Goal: Task Accomplishment & Management: Manage account settings

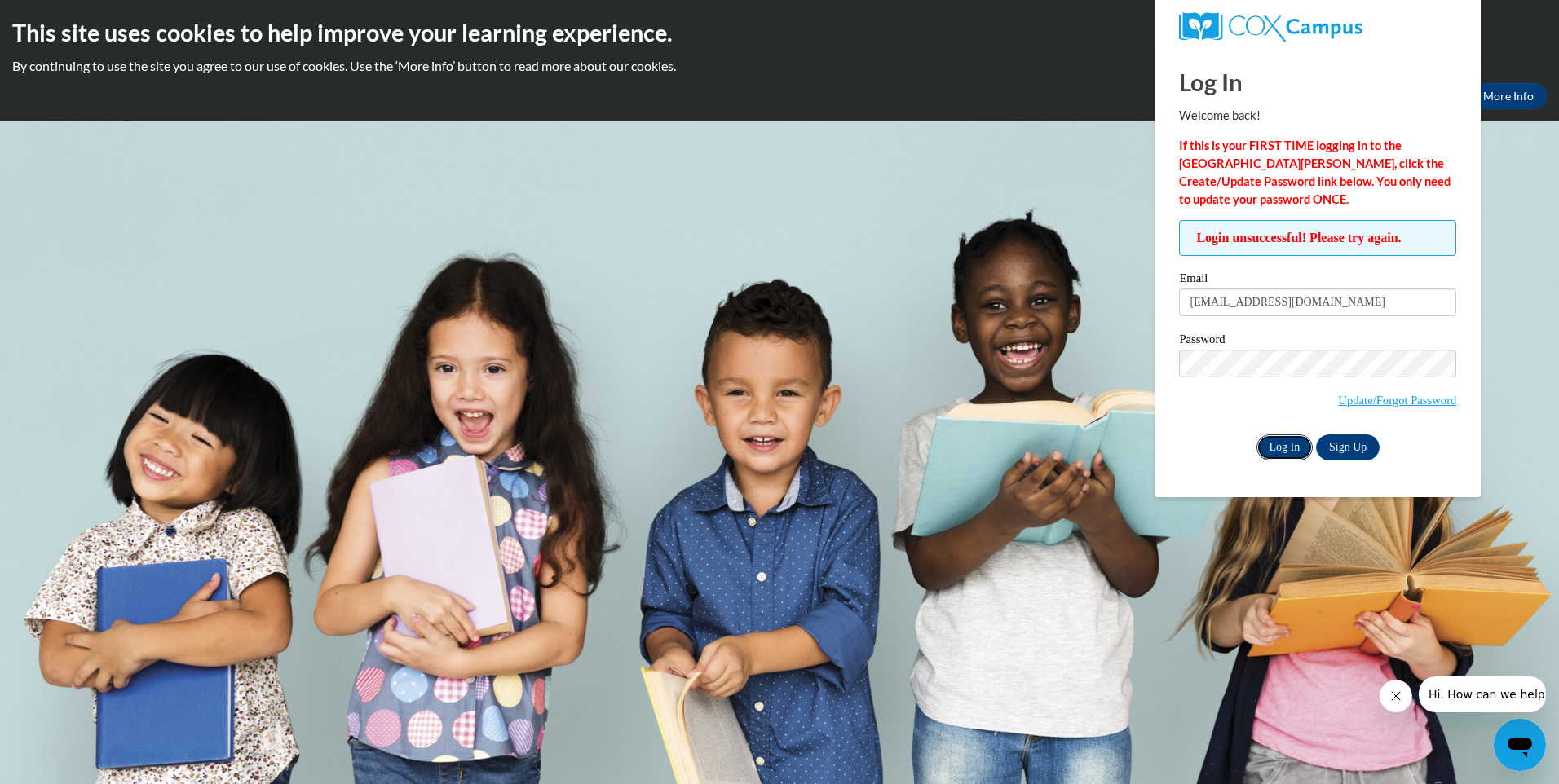
click at [1293, 447] on input "Log In" at bounding box center [1285, 447] width 57 height 27
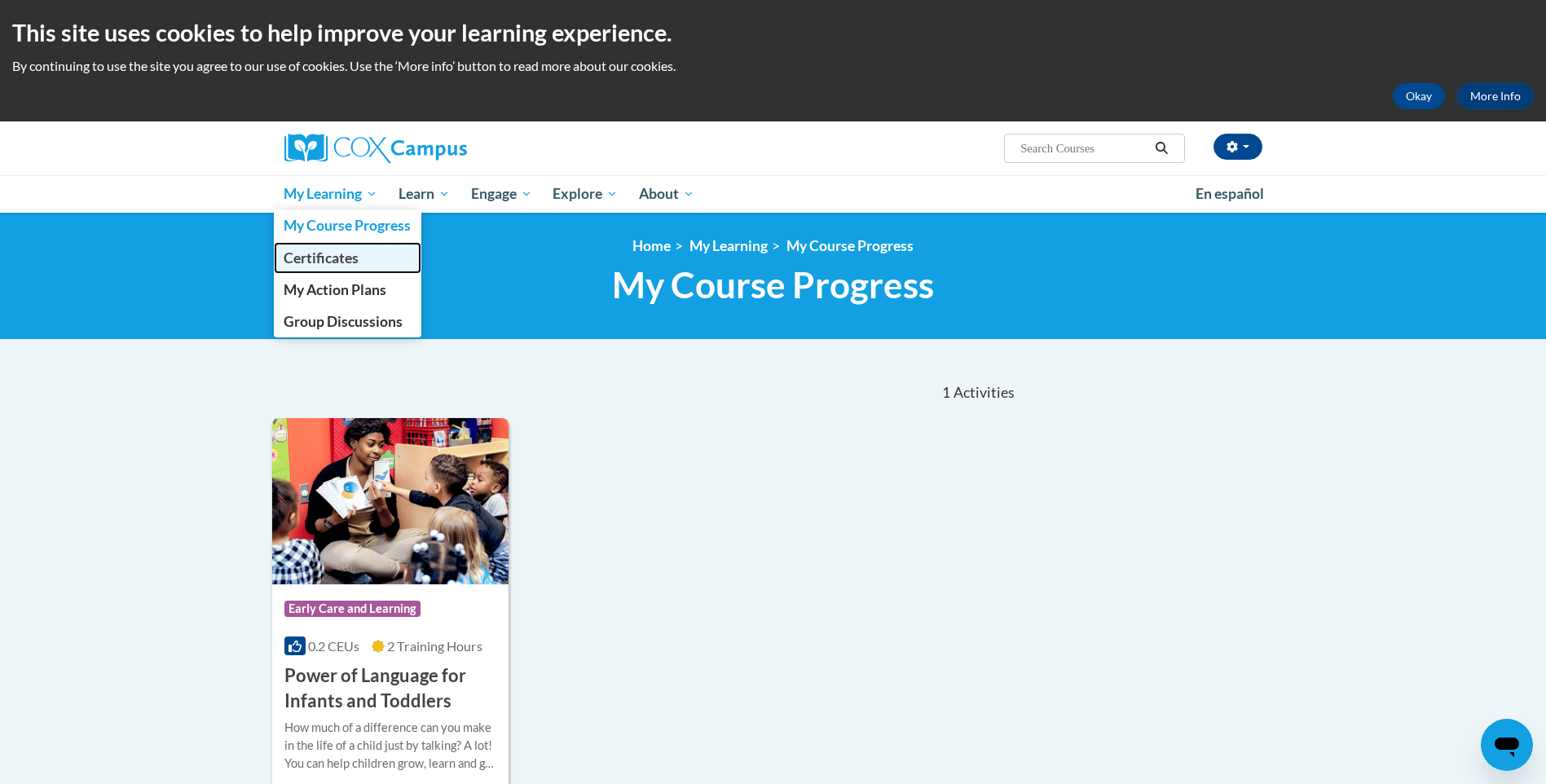
click at [352, 253] on span "Certificates" at bounding box center [321, 257] width 75 height 17
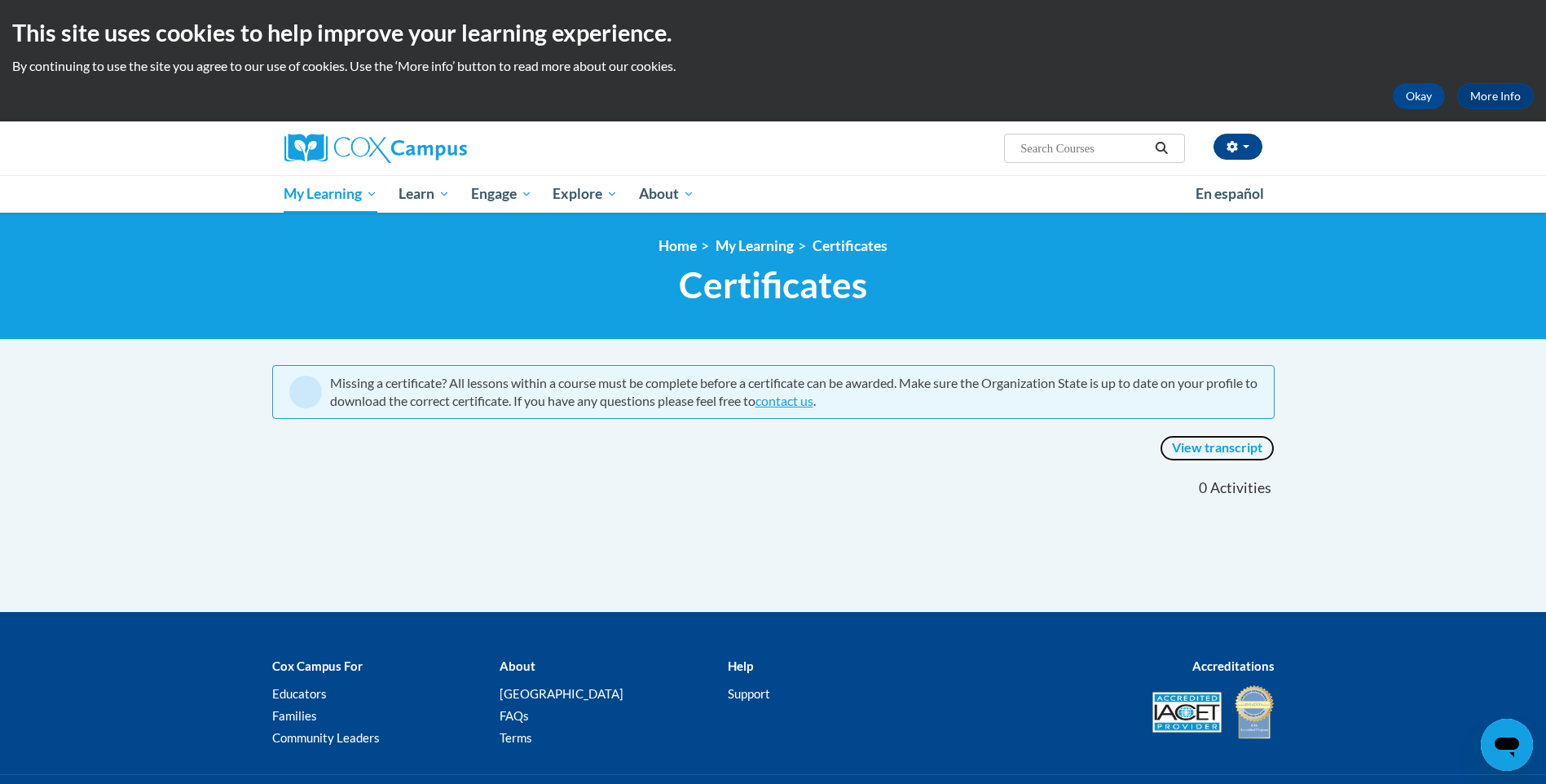
click at [1221, 450] on link "View transcript" at bounding box center [1217, 448] width 115 height 27
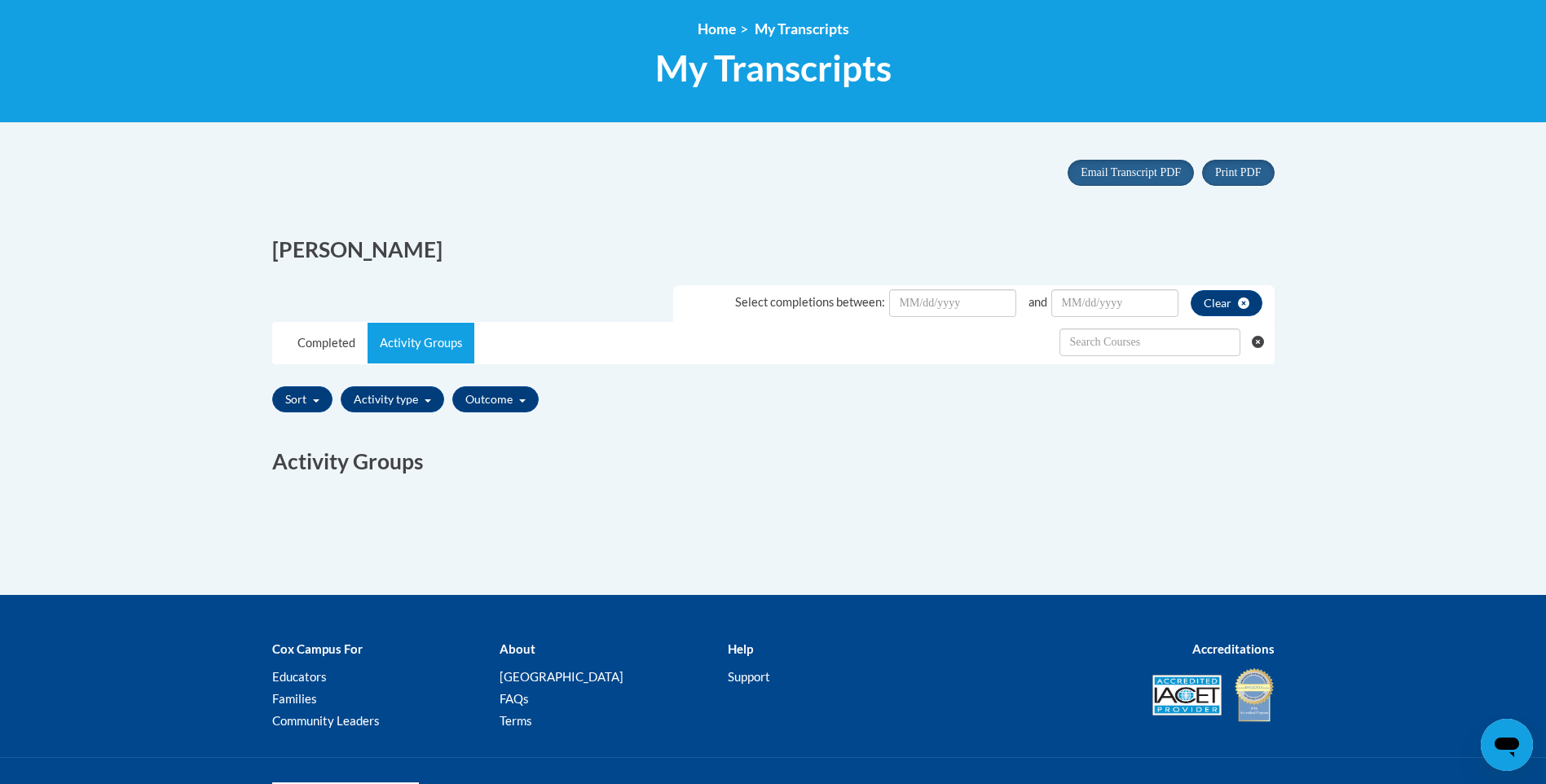
scroll to position [297, 0]
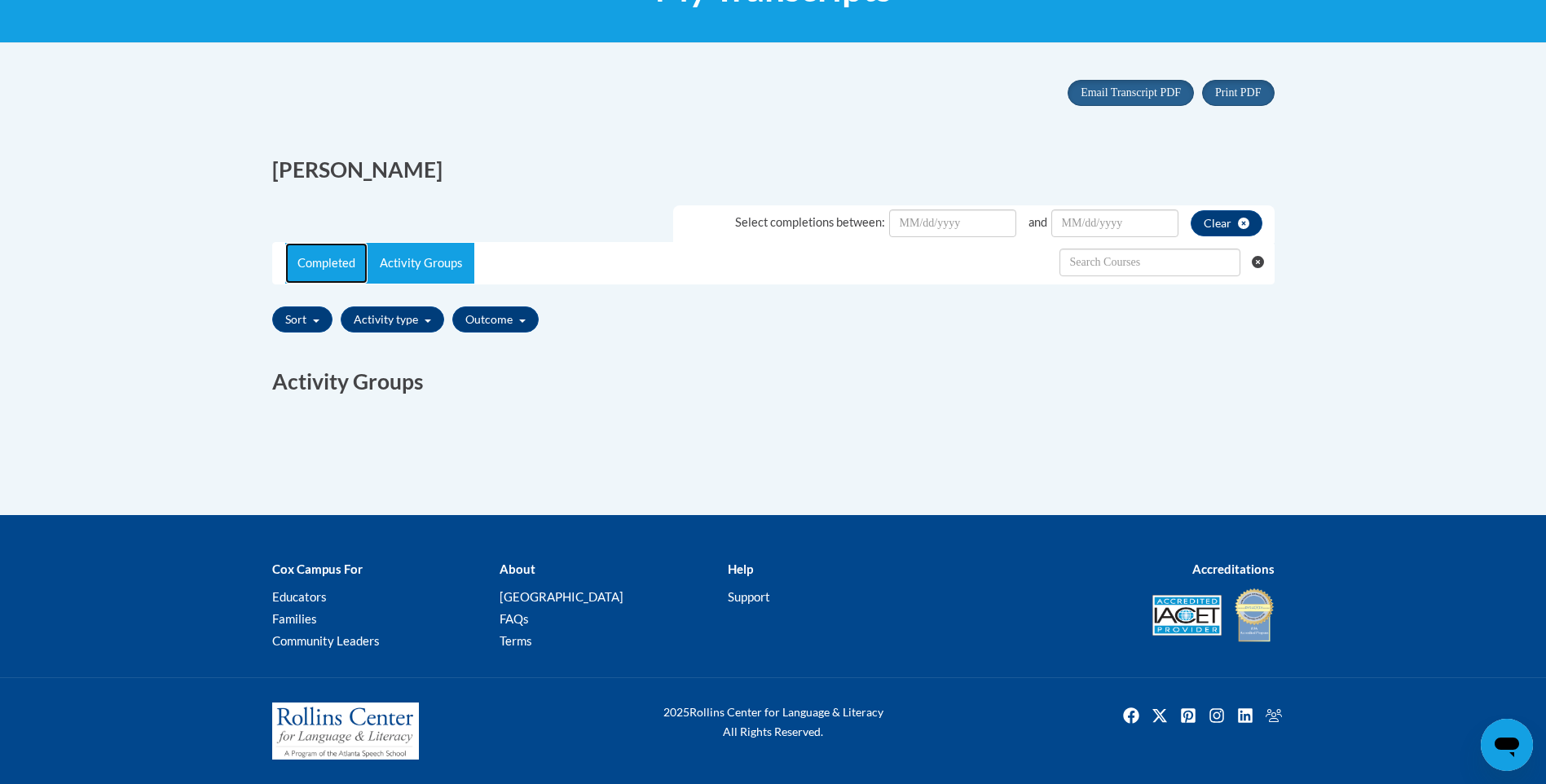
click at [316, 266] on link "Completed" at bounding box center [326, 263] width 82 height 41
